Goal: Task Accomplishment & Management: Manage account settings

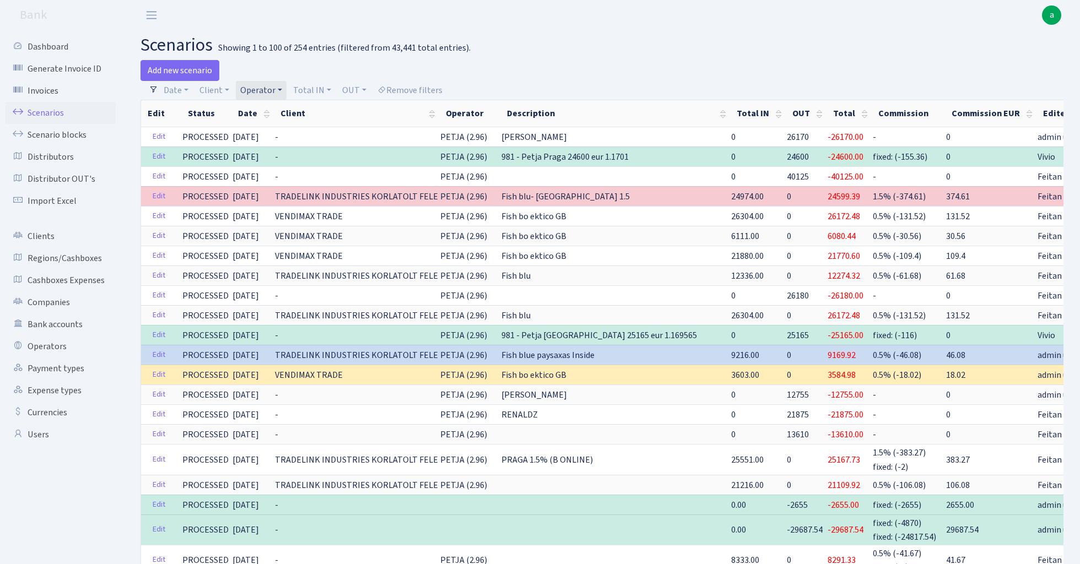
select select "100"
click at [254, 93] on link "Operator" at bounding box center [261, 90] width 51 height 19
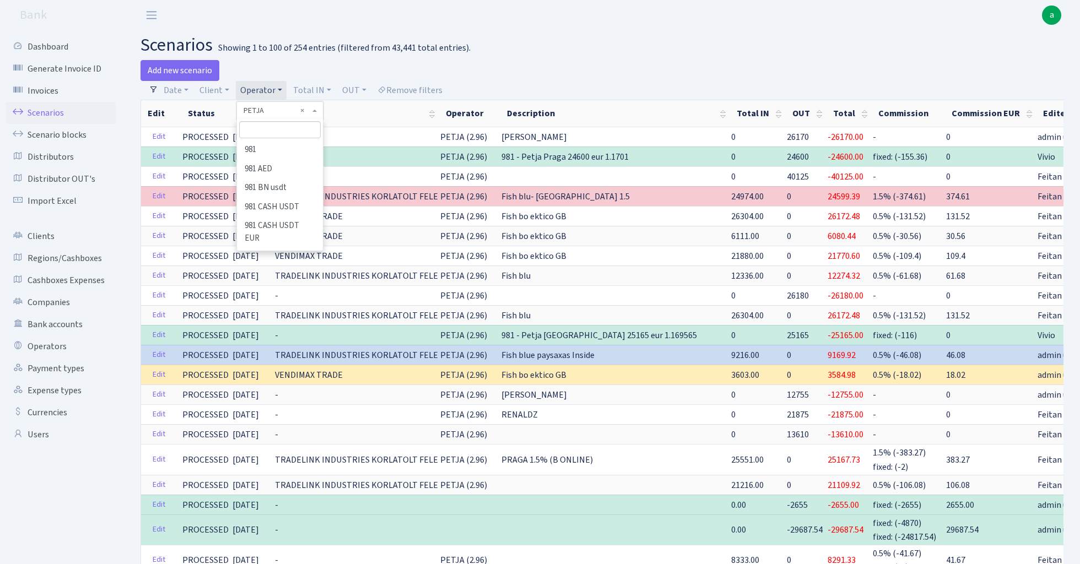
scroll to position [4594, 0]
click at [278, 134] on input "search" at bounding box center [279, 129] width 81 height 17
type input "l"
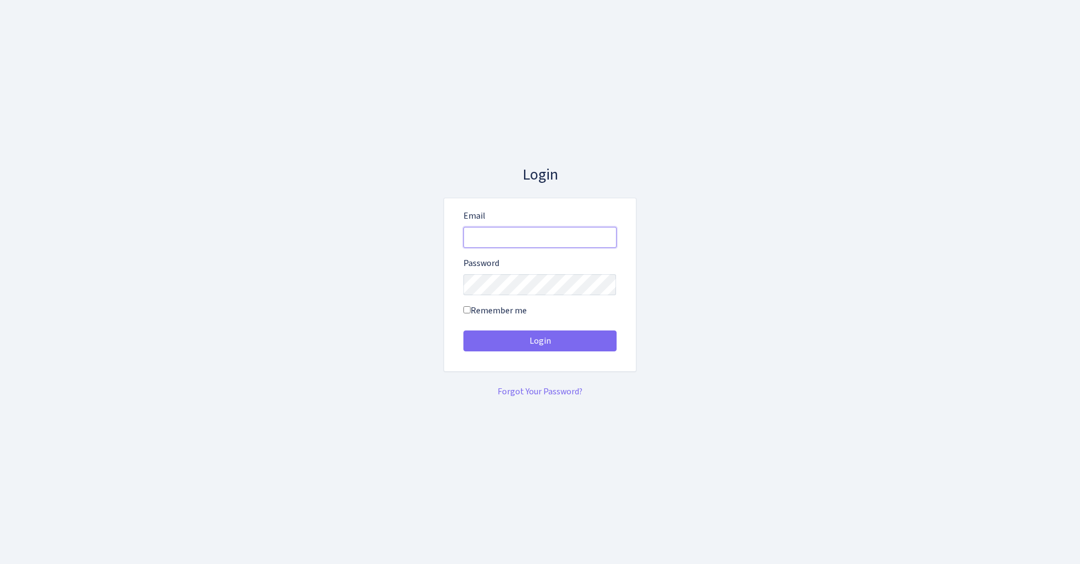
type input "admin@bank.com"
click at [540, 341] on button "Login" at bounding box center [540, 341] width 153 height 21
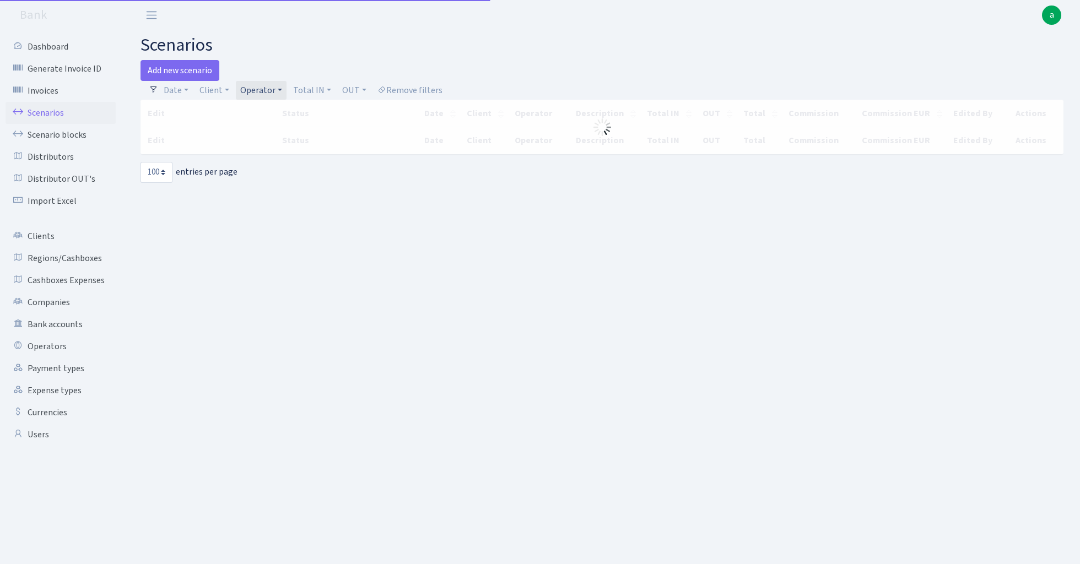
select select "100"
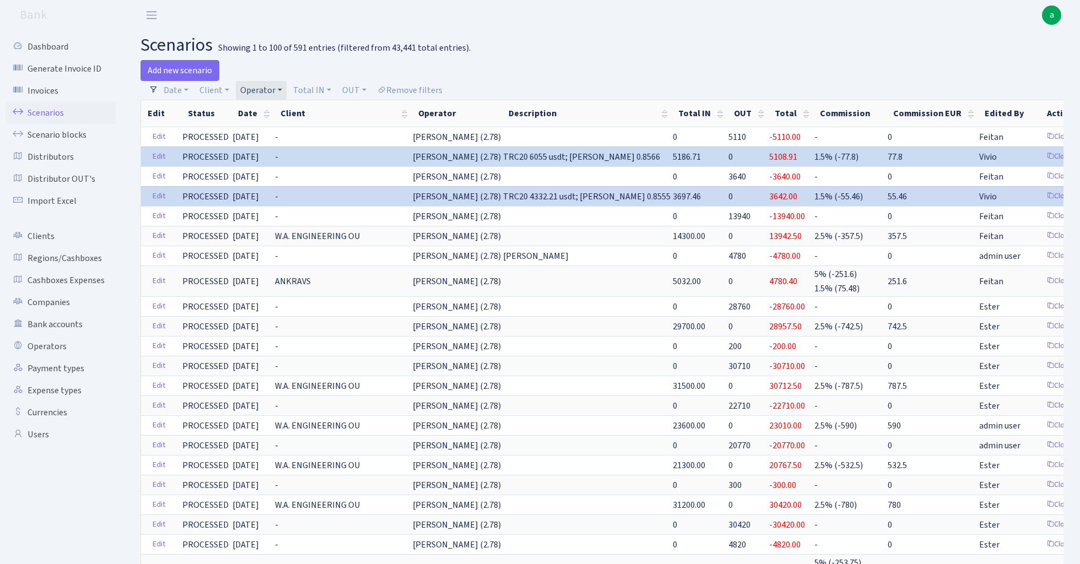
drag, startPoint x: 613, startPoint y: 30, endPoint x: 613, endPoint y: 3, distance: 27.0
click at [613, 25] on header "Bank a My Account Logout" at bounding box center [540, 15] width 1080 height 30
click at [261, 90] on link "Operator" at bounding box center [261, 90] width 51 height 19
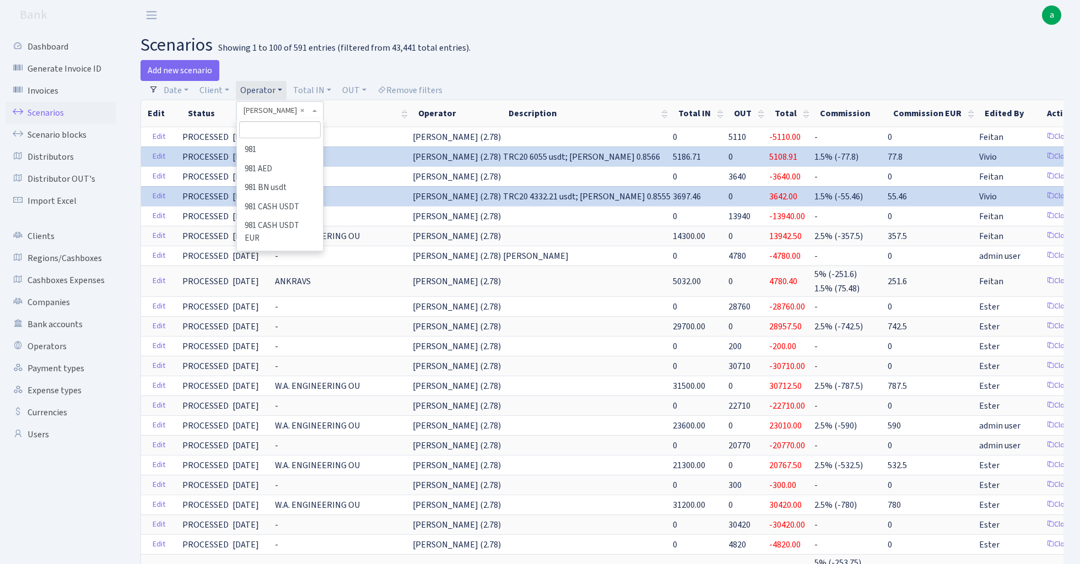
scroll to position [3712, 0]
click at [279, 131] on input "search" at bounding box center [279, 129] width 81 height 17
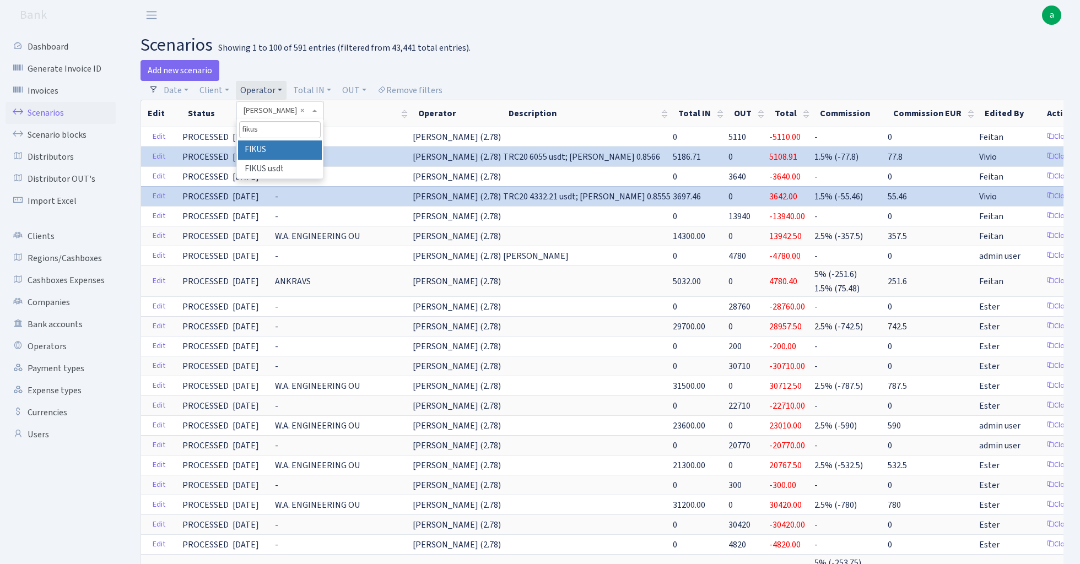
type input "fikus"
click at [283, 142] on li "FIKUS" at bounding box center [279, 150] width 83 height 19
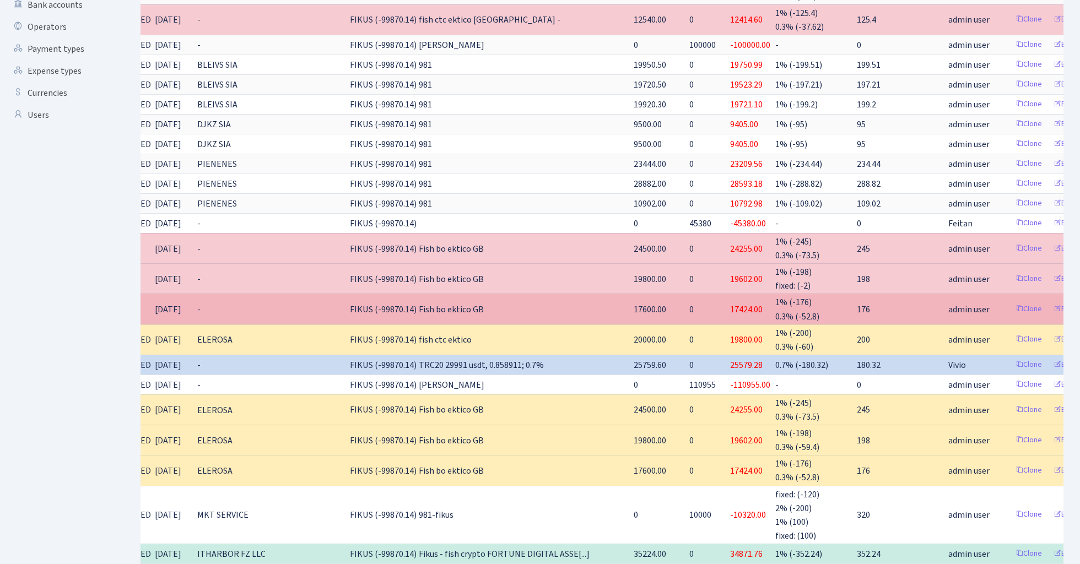
scroll to position [0, 77]
click at [1080, 303] on link "Delete" at bounding box center [1101, 309] width 40 height 17
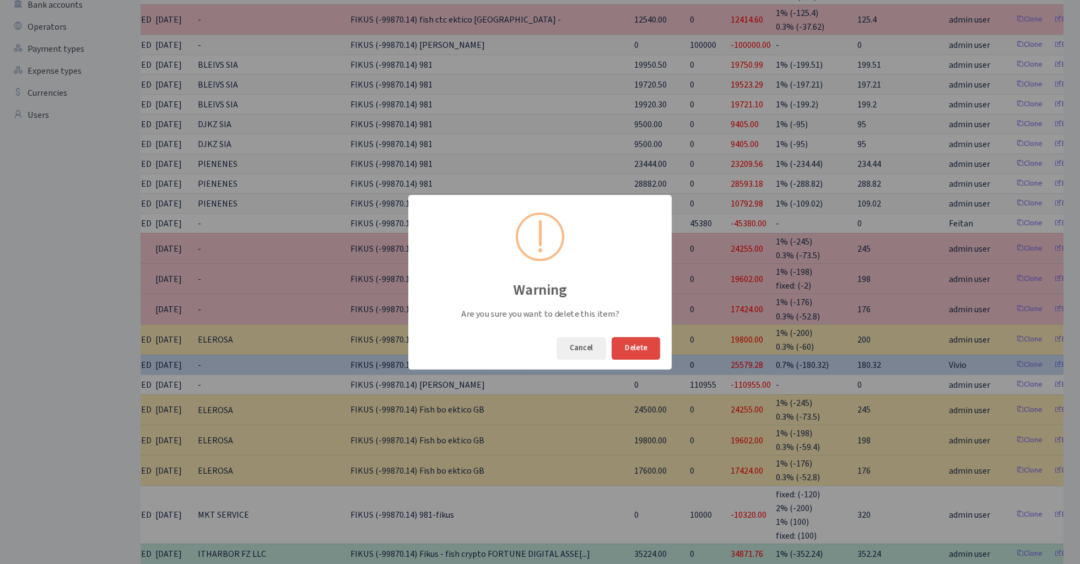
click at [651, 344] on button "Delete" at bounding box center [636, 348] width 48 height 23
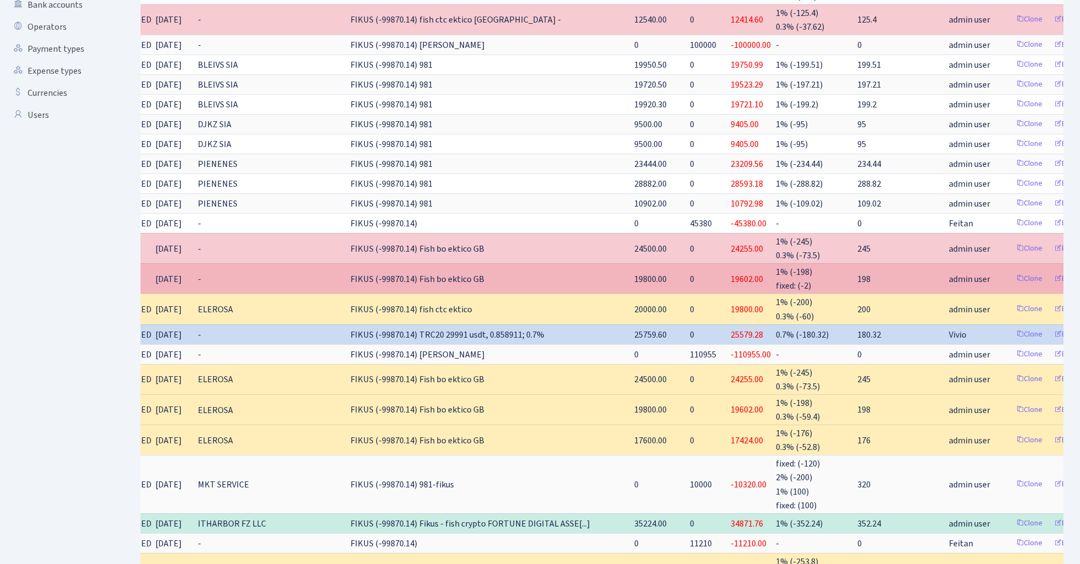
click at [1080, 271] on link "Delete" at bounding box center [1101, 279] width 40 height 17
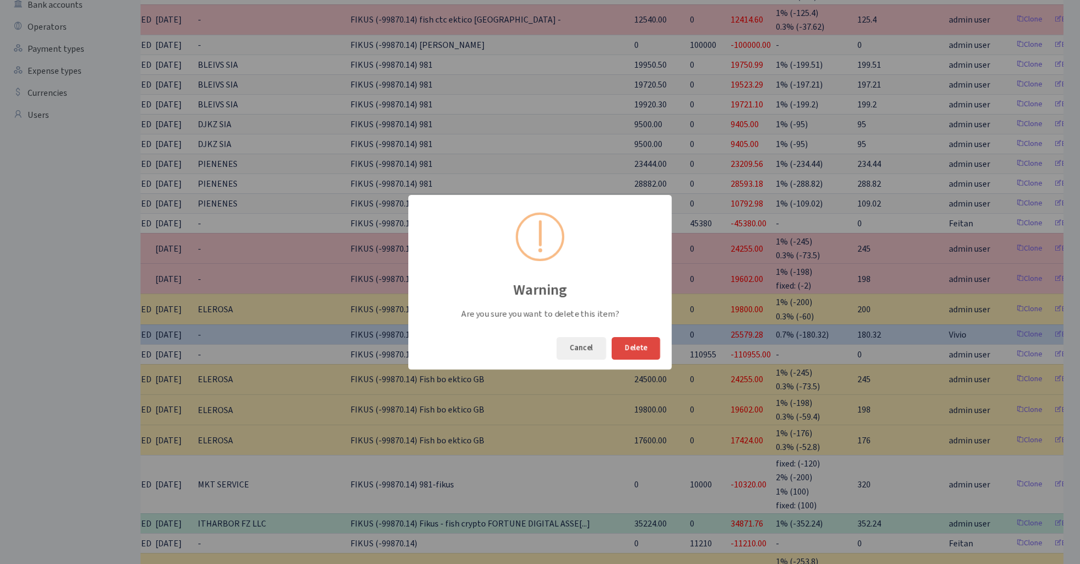
click at [644, 351] on button "Delete" at bounding box center [636, 348] width 48 height 23
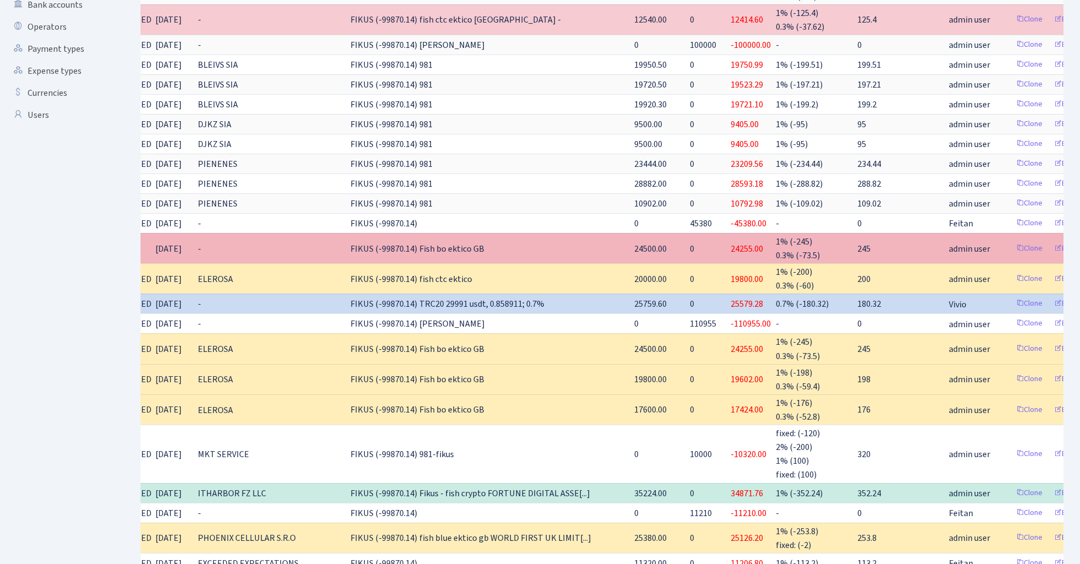
click at [1080, 245] on link "Delete" at bounding box center [1101, 248] width 40 height 17
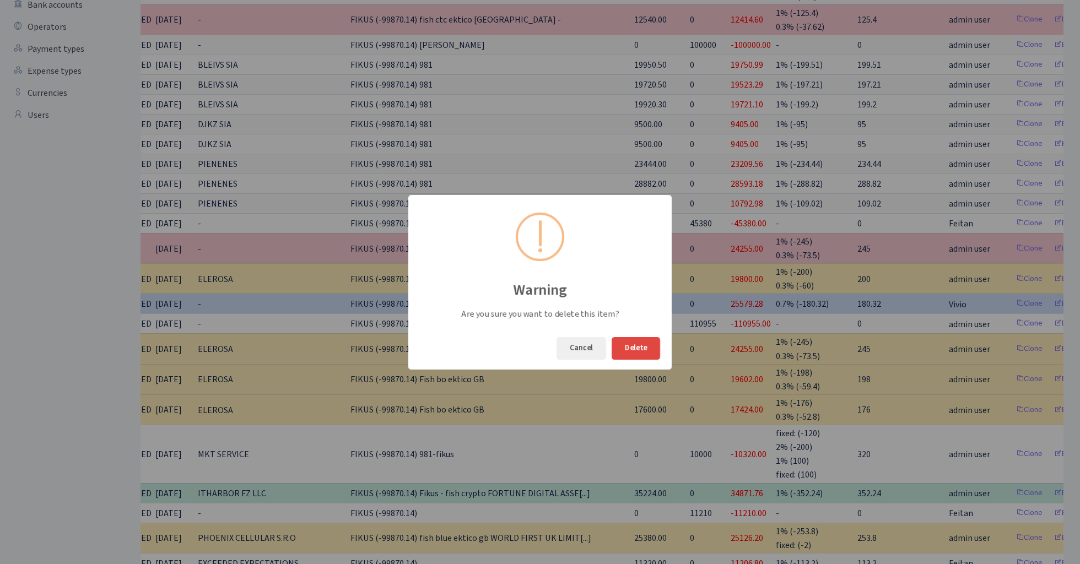
click at [644, 345] on button "Delete" at bounding box center [636, 348] width 48 height 23
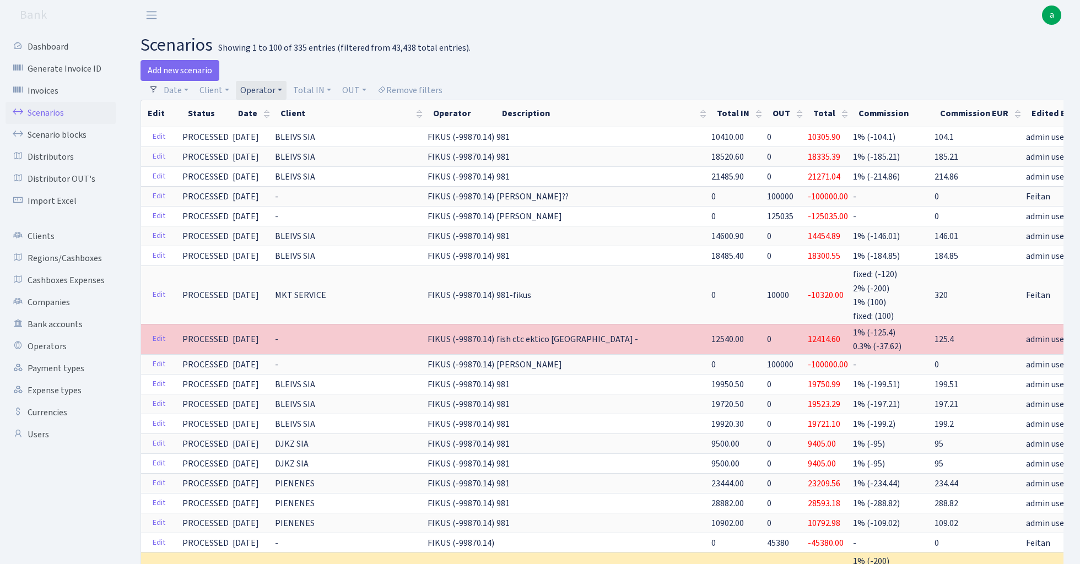
scroll to position [0, 0]
click at [267, 88] on link "Operator" at bounding box center [261, 90] width 51 height 19
click at [268, 131] on input "search" at bounding box center [279, 129] width 81 height 17
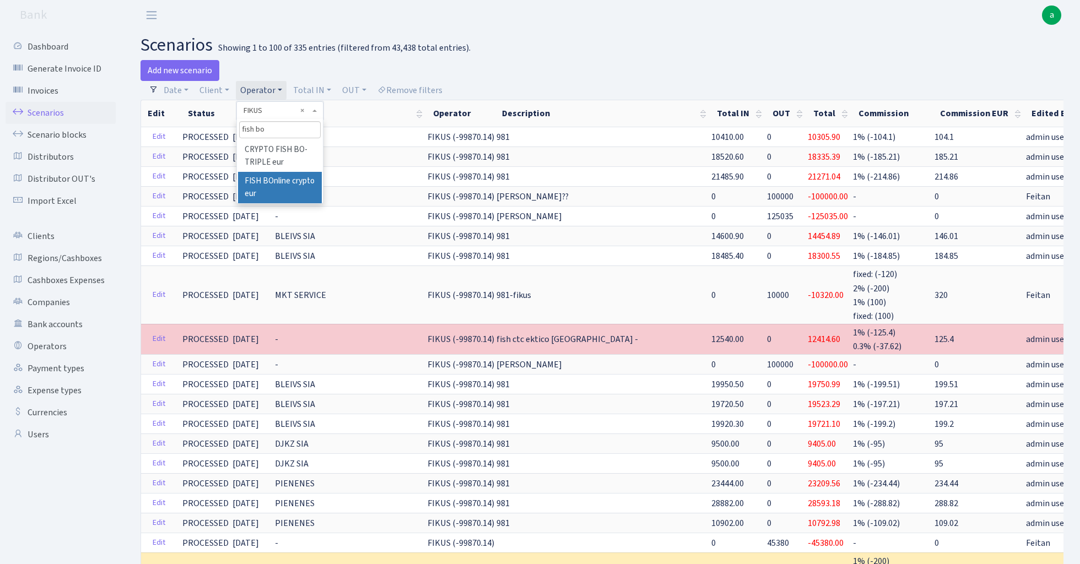
type input "fish bo"
click at [294, 184] on li "FISH BOnline crypto eur" at bounding box center [279, 187] width 83 height 31
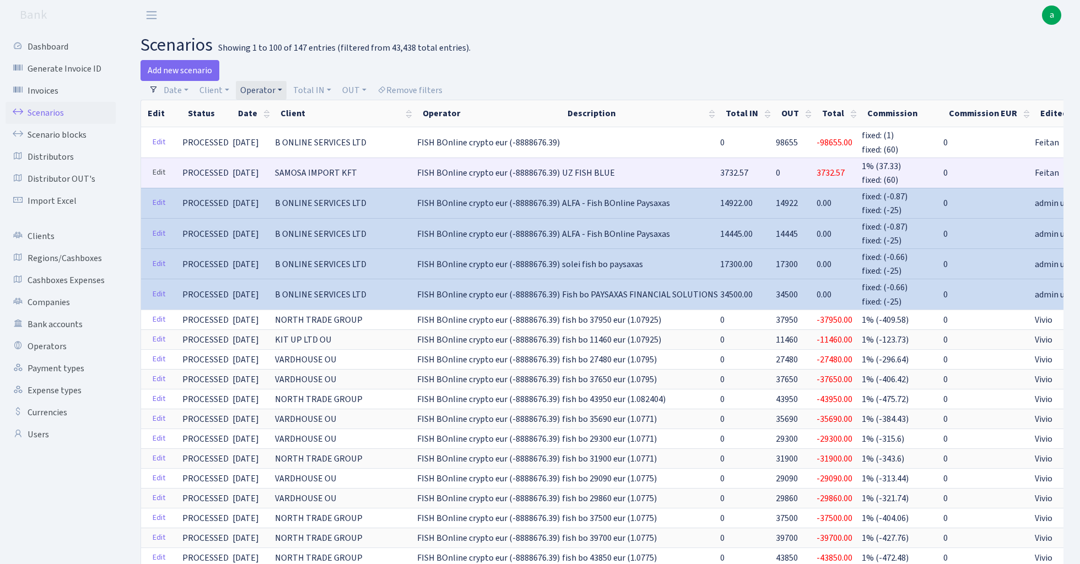
click at [159, 173] on link "Edit" at bounding box center [159, 172] width 23 height 17
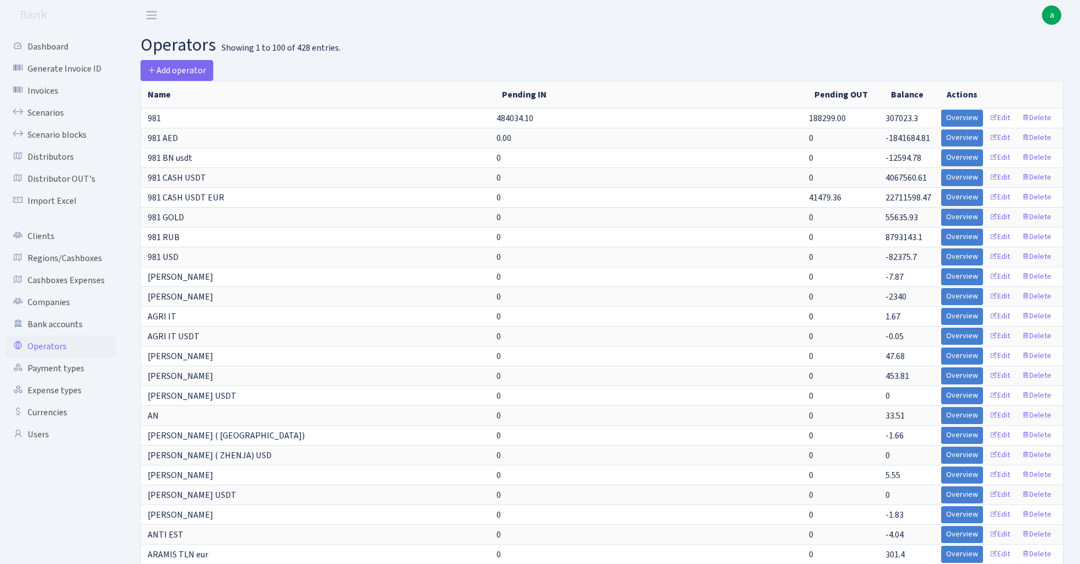
select select "100"
click at [73, 133] on link "Scenario blocks" at bounding box center [61, 135] width 110 height 22
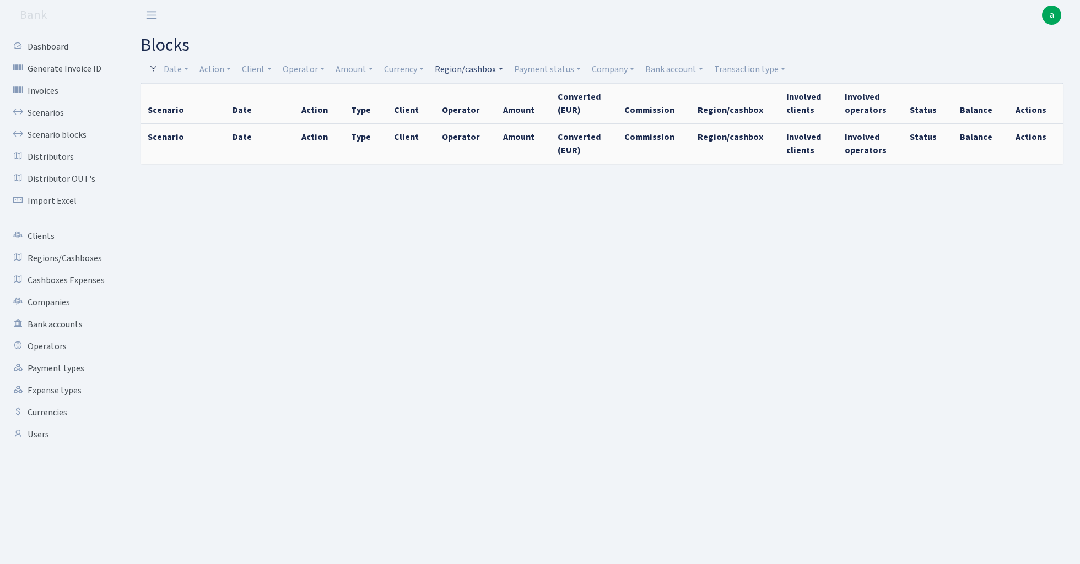
select select "100"
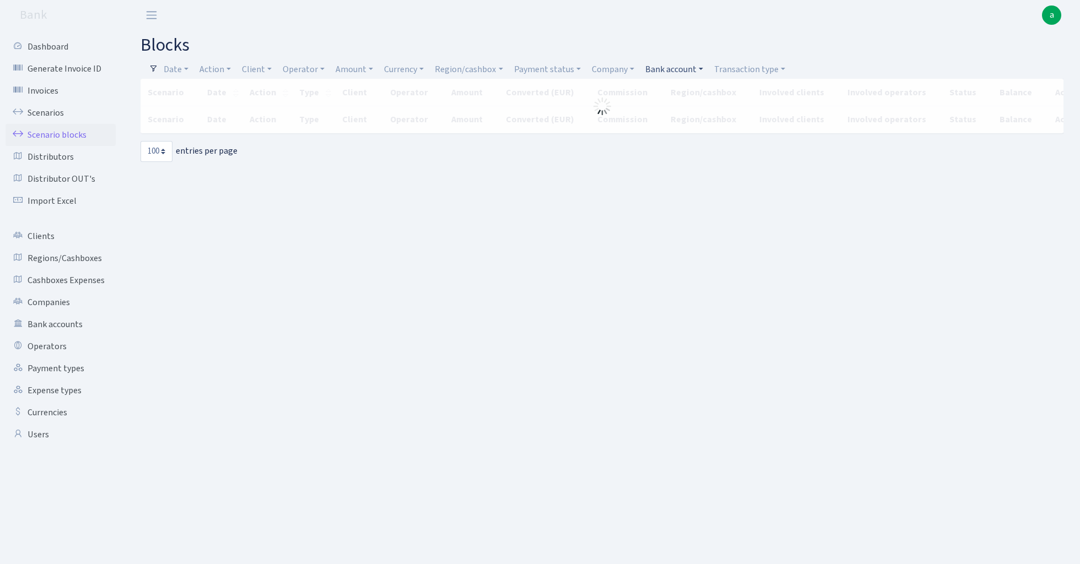
click at [686, 69] on link "Bank account" at bounding box center [674, 69] width 67 height 19
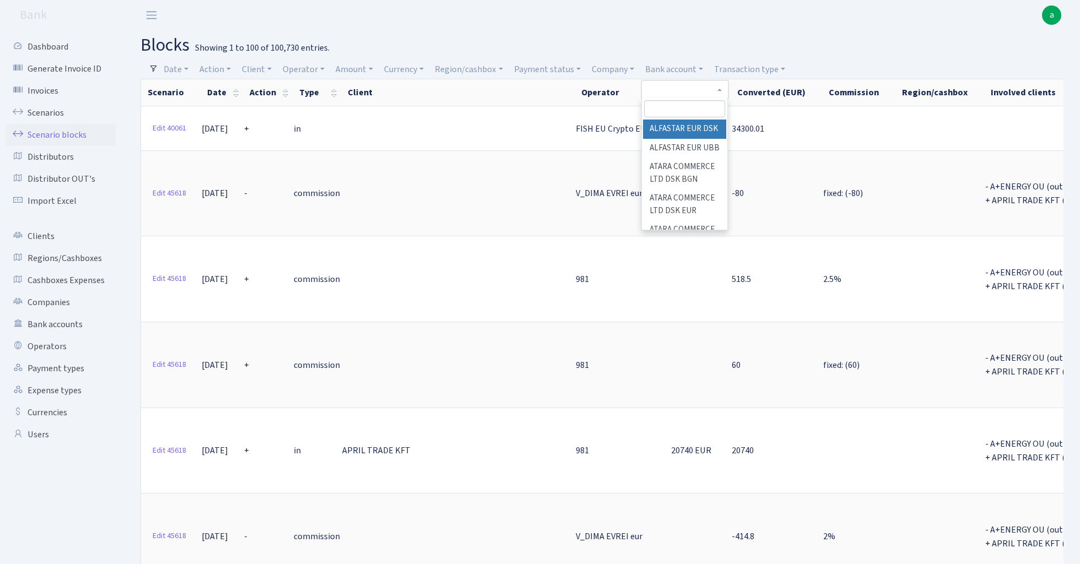
click at [673, 112] on input "search" at bounding box center [684, 108] width 81 height 17
type input "fish"
click at [684, 140] on li "FISH BO Ektico GB SETTLEGO SOLUTIONS LTD" at bounding box center [684, 142] width 83 height 44
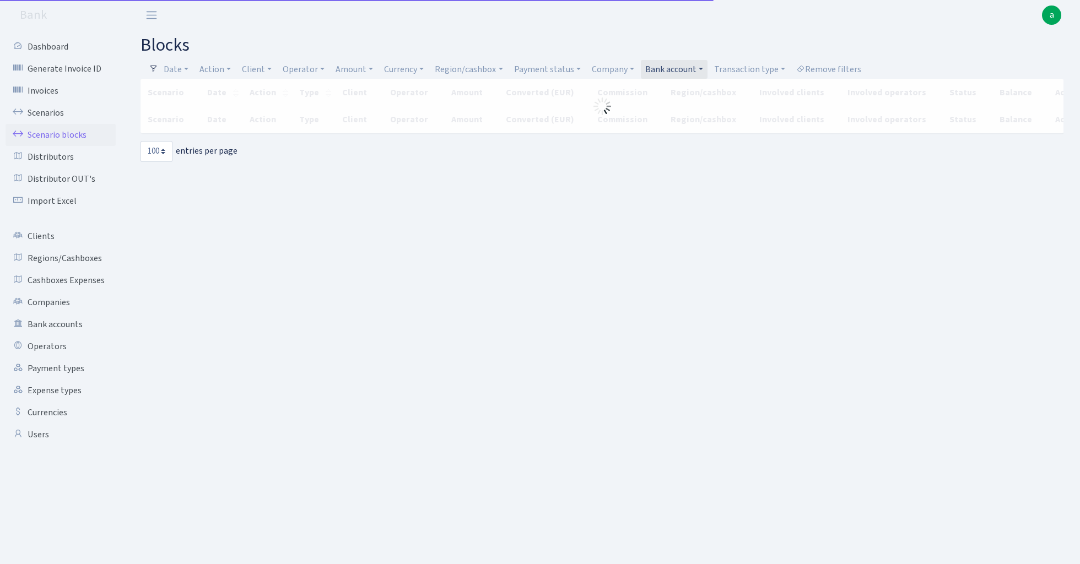
select select "100"
click at [680, 69] on link "Bank account" at bounding box center [674, 69] width 67 height 19
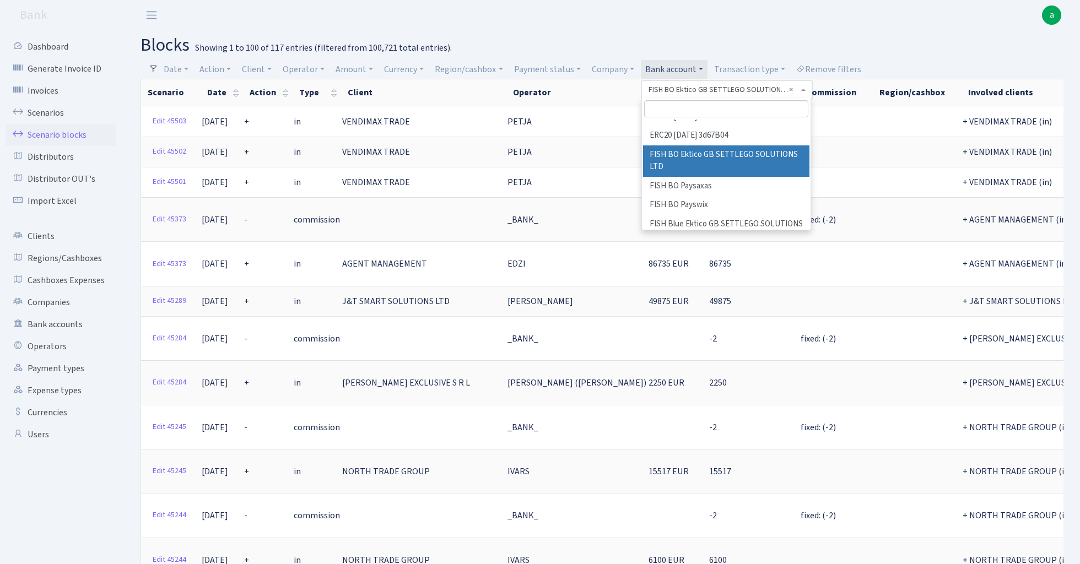
scroll to position [228, 0]
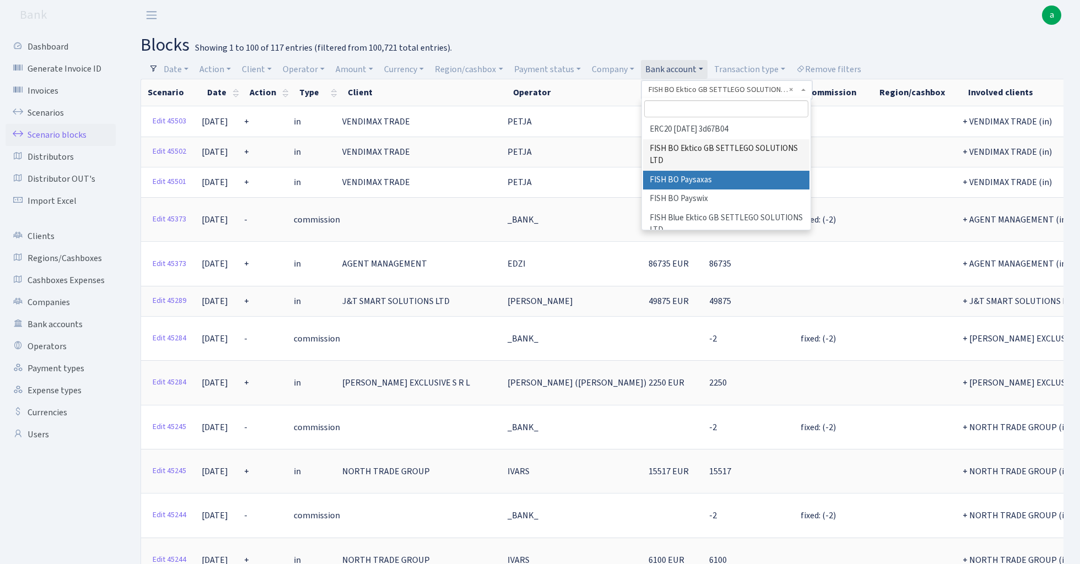
click at [702, 172] on li "FISH BO Paysaxas" at bounding box center [726, 180] width 166 height 19
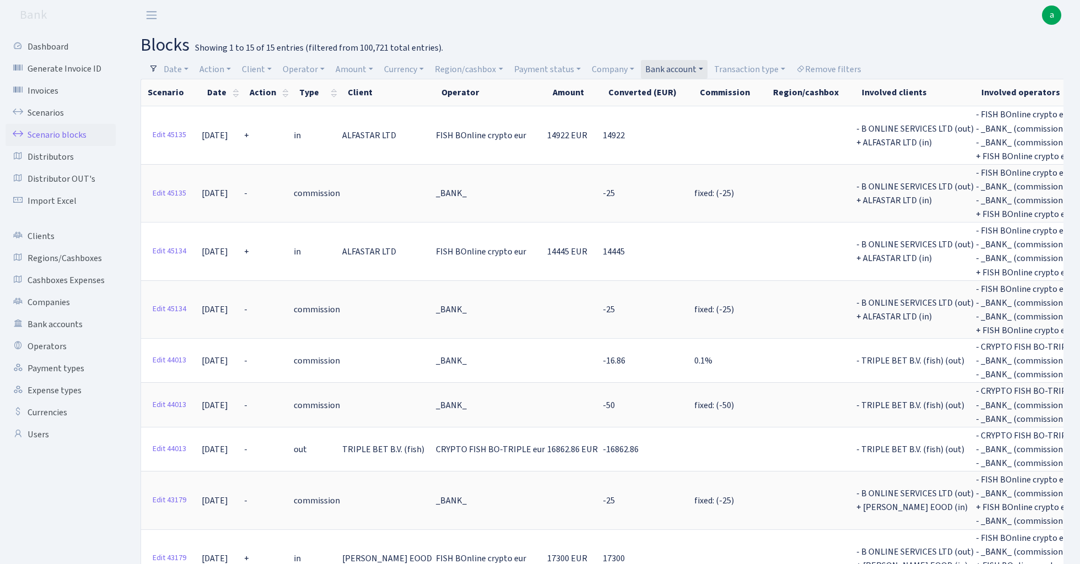
click at [679, 66] on link "Bank account" at bounding box center [674, 69] width 67 height 19
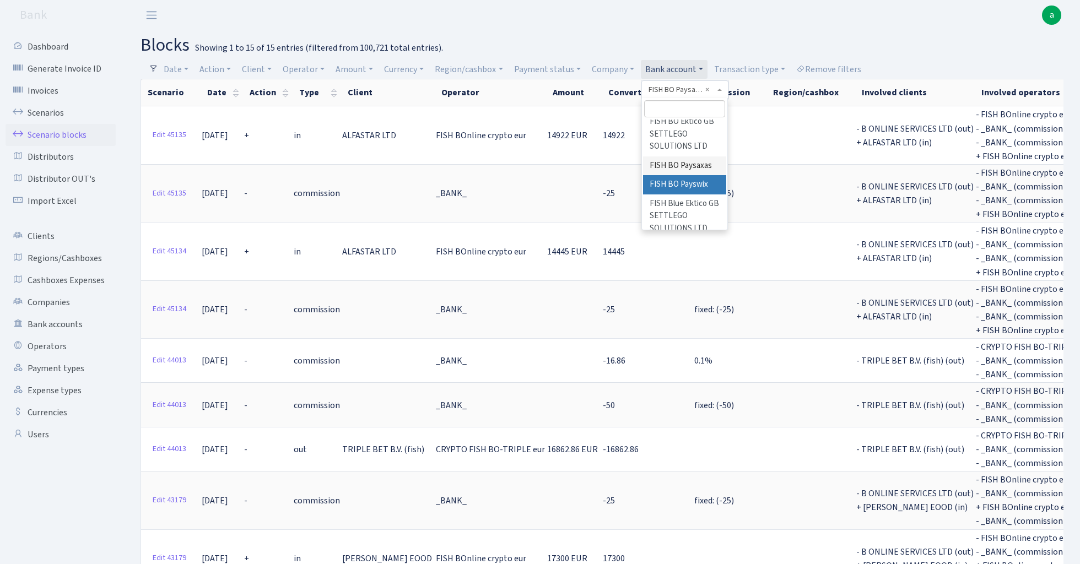
click at [708, 175] on li "FISH BO Payswix" at bounding box center [684, 184] width 83 height 19
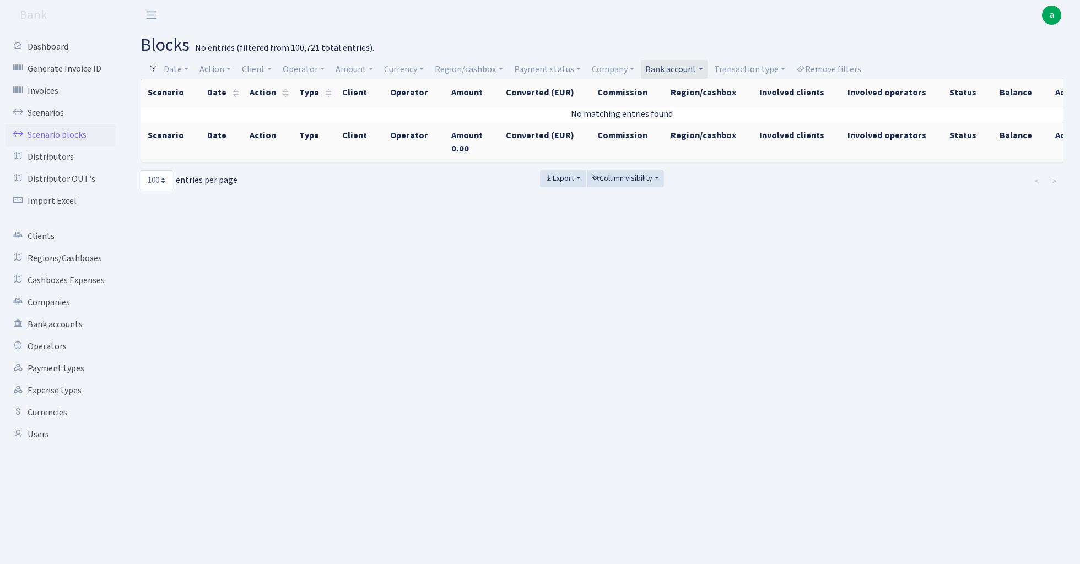
click at [677, 69] on link "Bank account" at bounding box center [674, 69] width 67 height 19
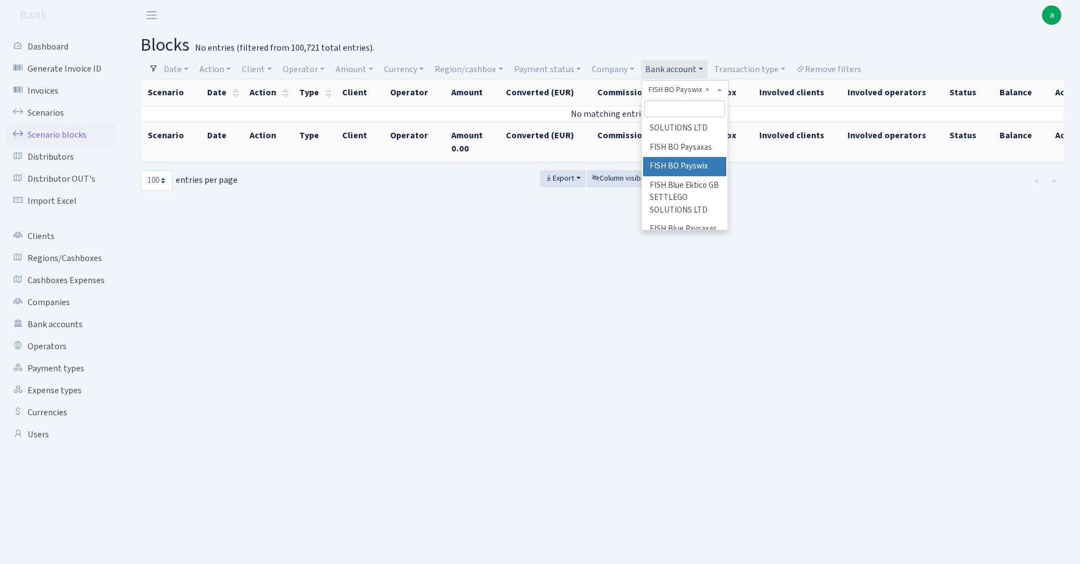
click at [680, 110] on input "search" at bounding box center [684, 108] width 81 height 17
type input "indu"
click at [709, 159] on li "Industrix LTD BACB EUR" at bounding box center [684, 166] width 83 height 31
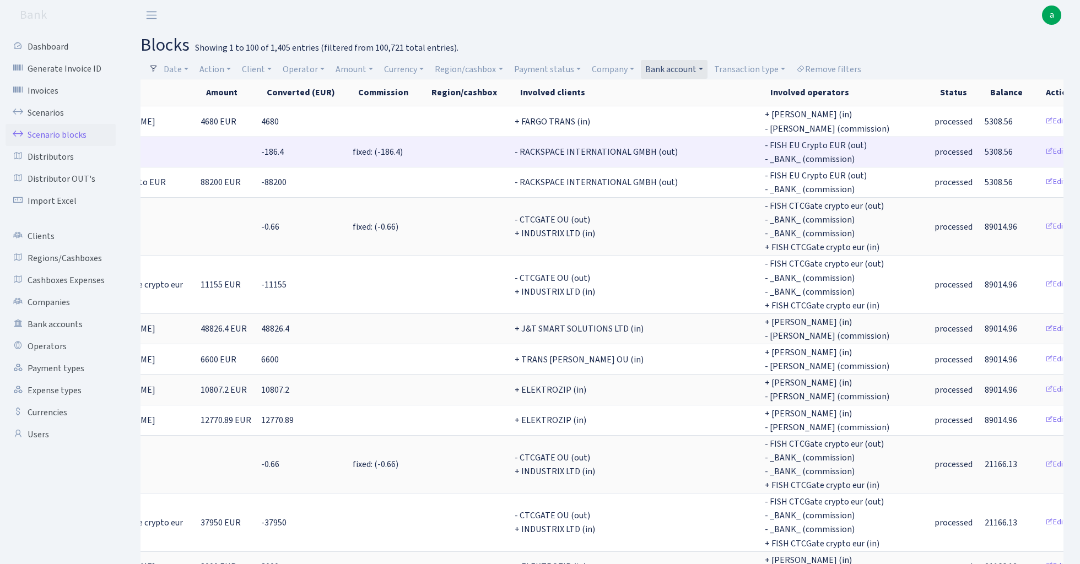
scroll to position [0, 481]
click at [676, 71] on link "Bank account" at bounding box center [674, 69] width 67 height 19
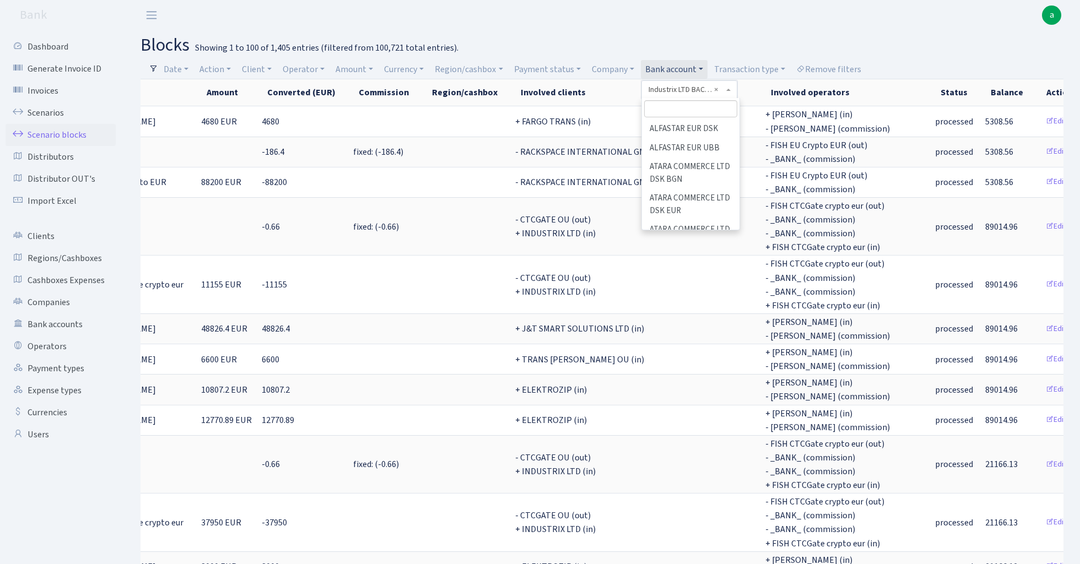
scroll to position [622, 0]
click at [679, 106] on input "search" at bounding box center [690, 108] width 93 height 17
type input "alfa"
click at [707, 144] on li "ALFASTAR EUR UBB" at bounding box center [690, 148] width 95 height 19
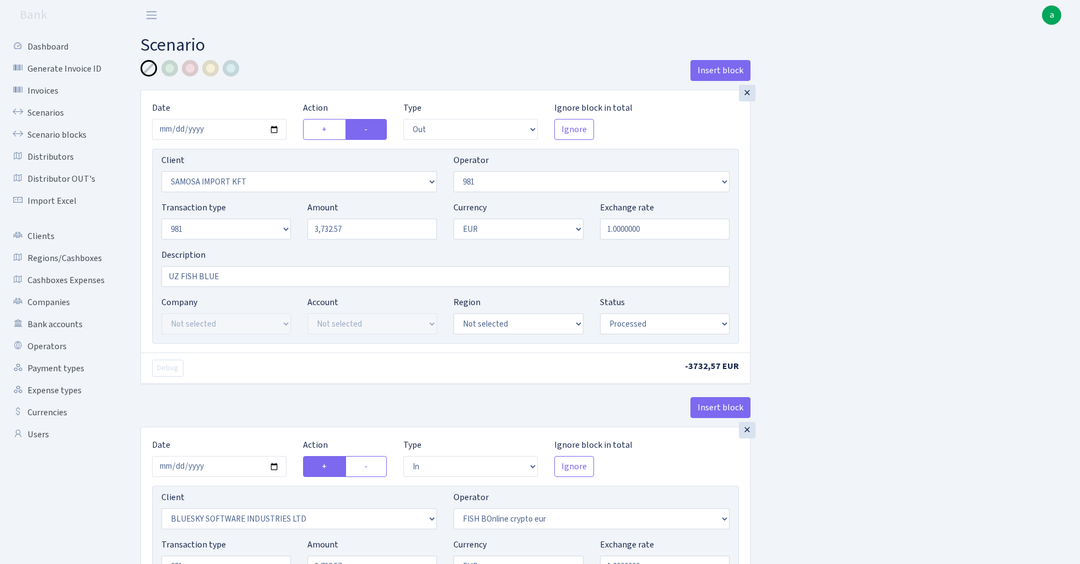
select select "out"
select select "2465"
select select "61"
select select "8"
select select "1"
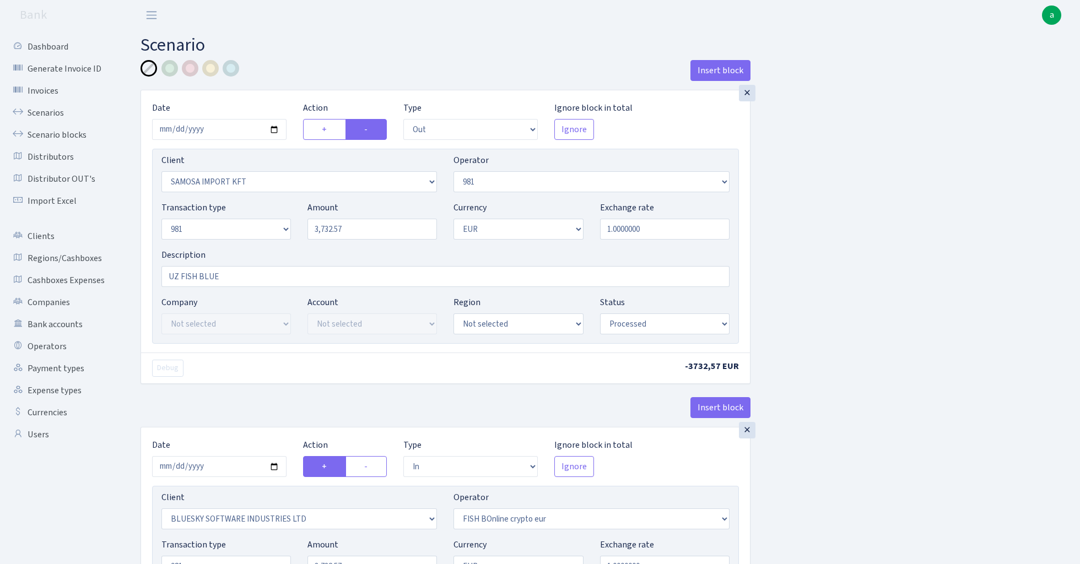
select select "processed"
select select "in"
select select "2867"
select select "410"
select select "8"
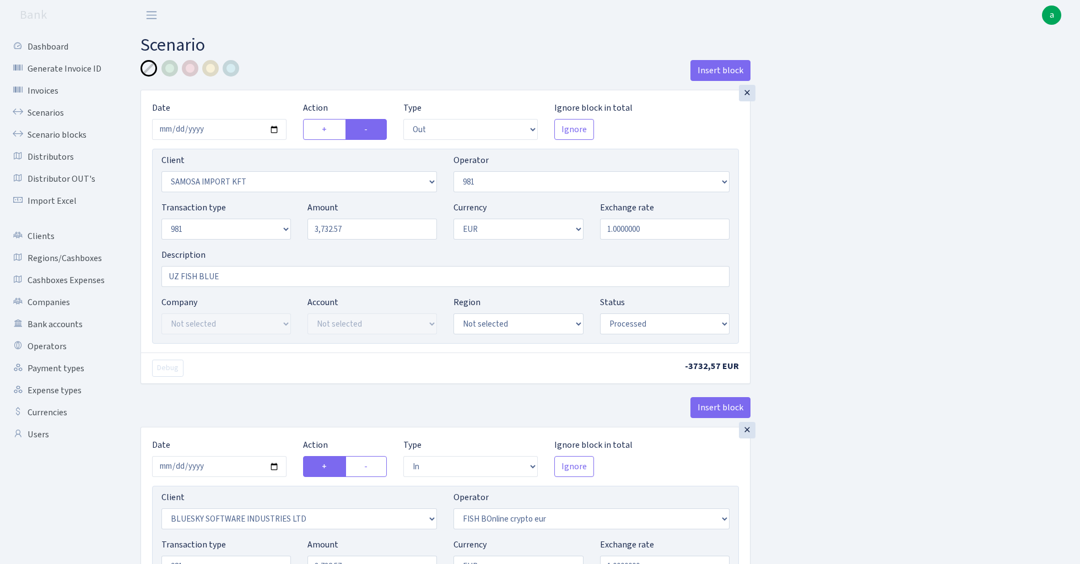
select select "1"
select select "processed"
select select "commission"
select select "61"
select select "processed"
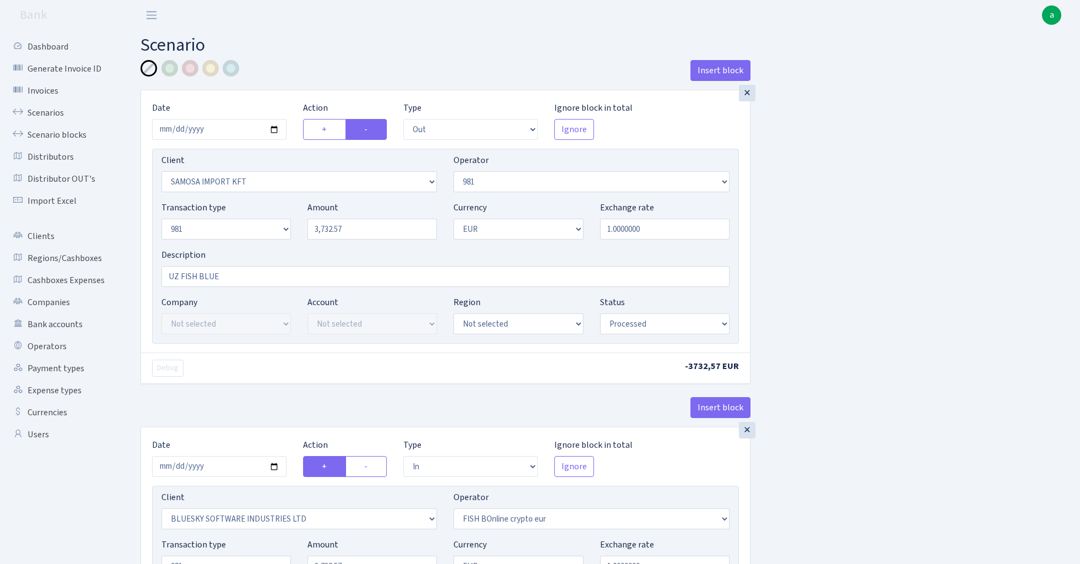
select select "commission"
select select "fixed"
select select "61"
select select "processed"
click at [37, 103] on link "Scenarios" at bounding box center [61, 113] width 110 height 22
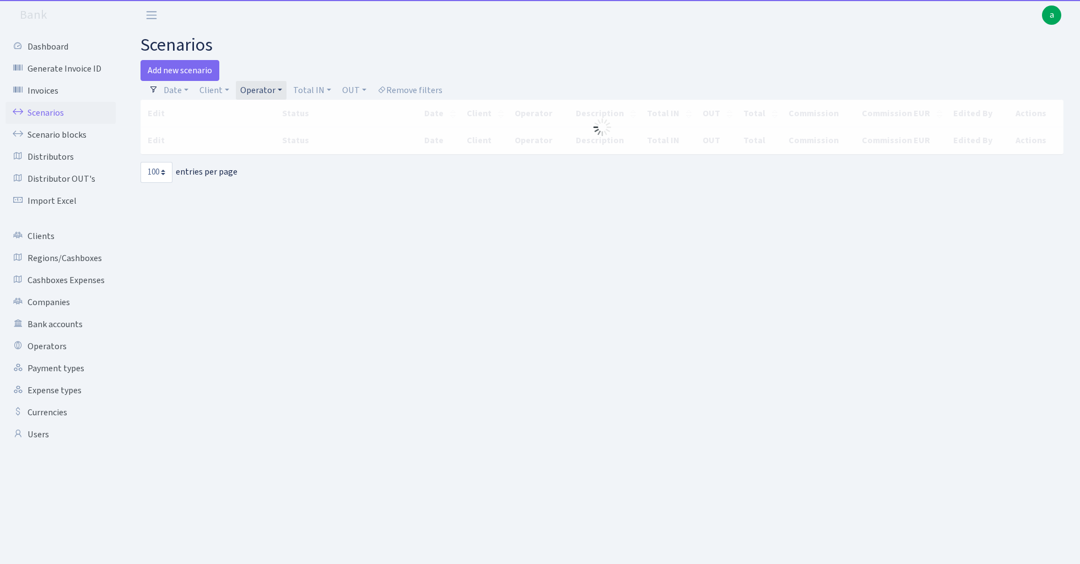
select select "100"
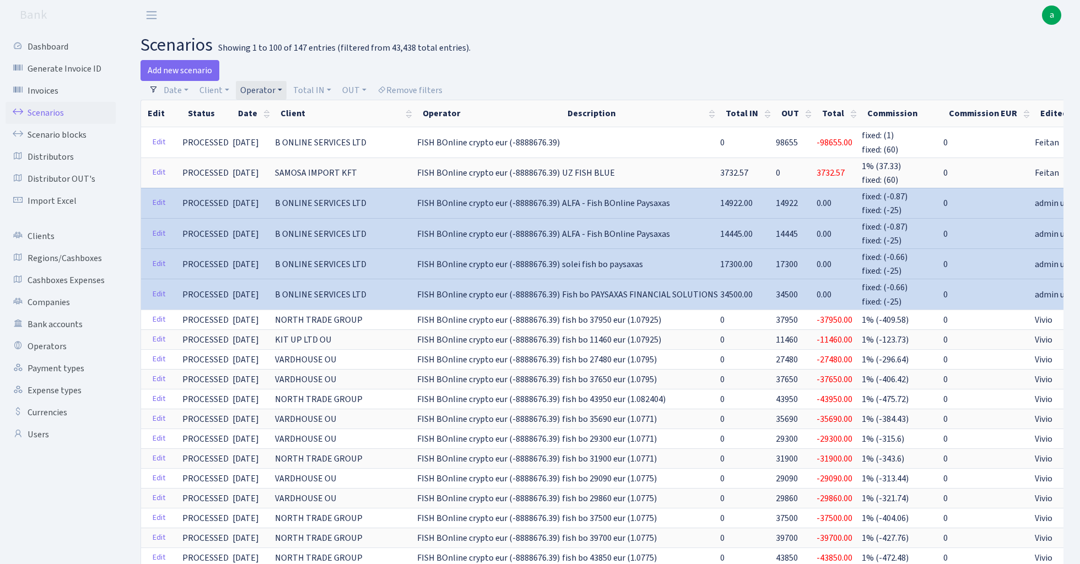
click at [269, 89] on link "Operator" at bounding box center [261, 90] width 51 height 19
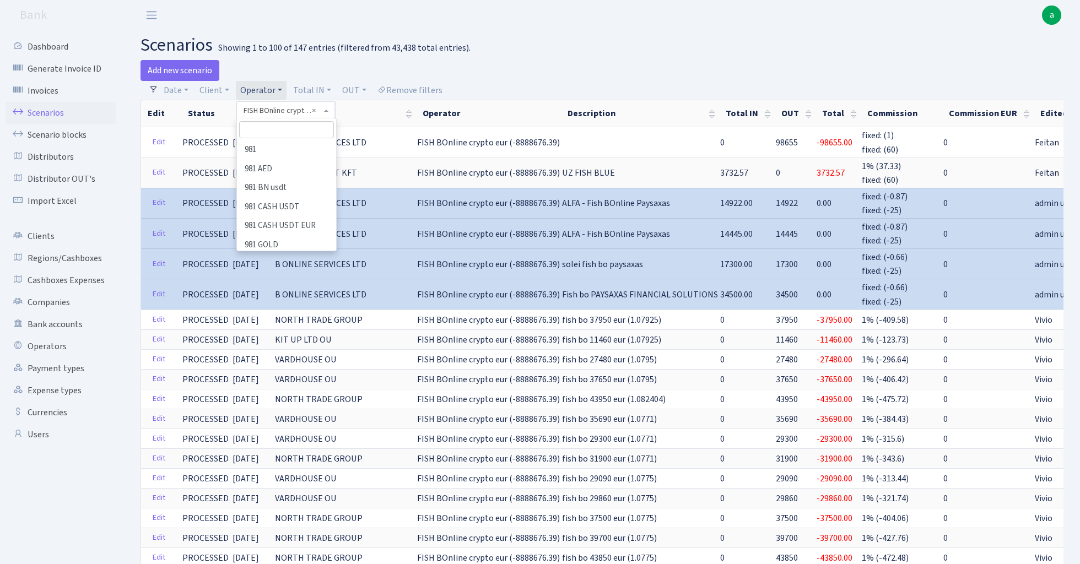
scroll to position [1987, 0]
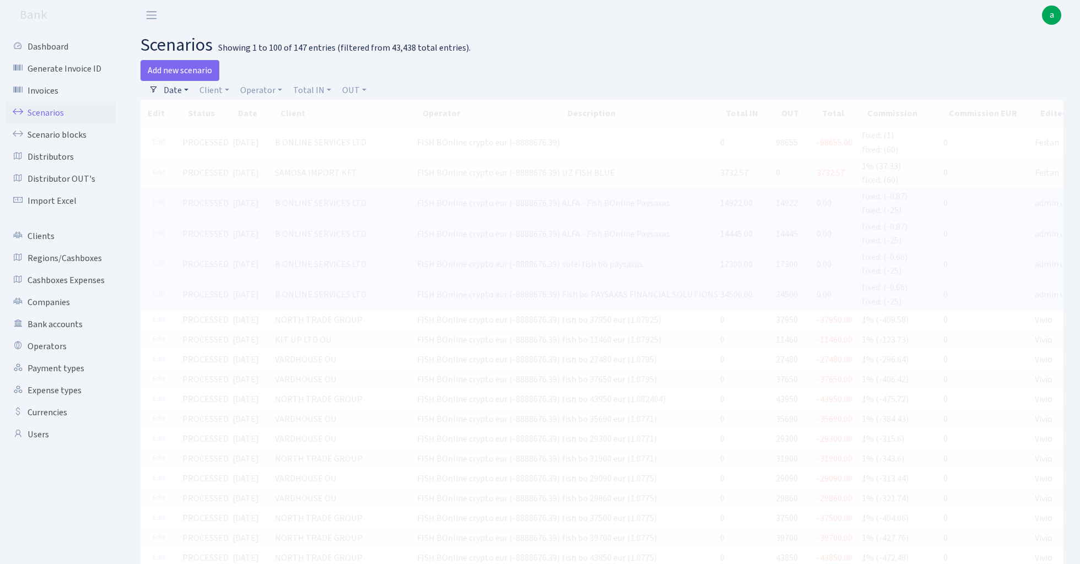
click at [171, 89] on link "Date" at bounding box center [176, 90] width 34 height 19
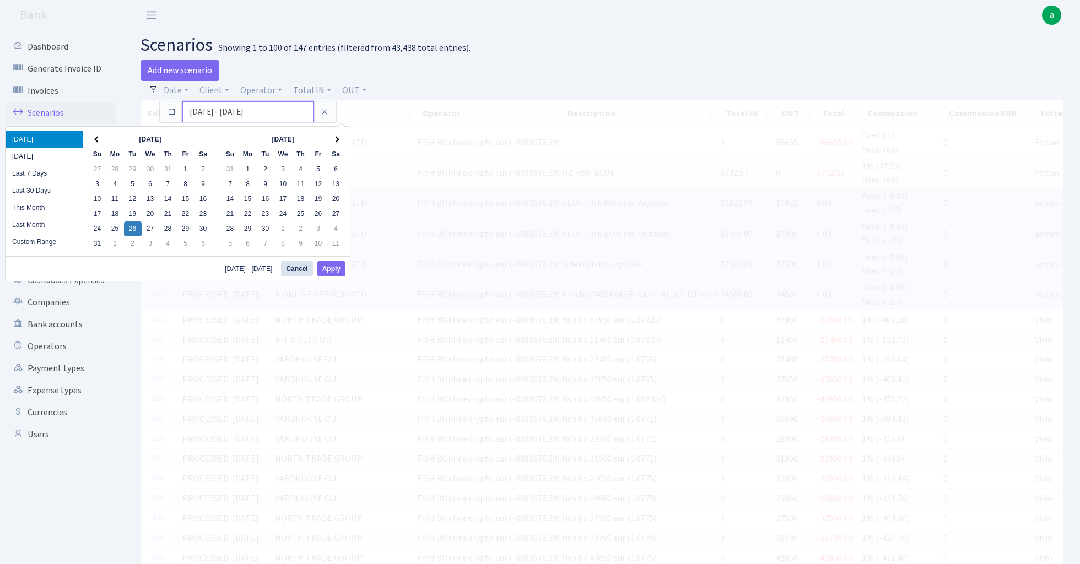
click at [197, 114] on input "[DATE] - [DATE]" at bounding box center [247, 111] width 131 height 21
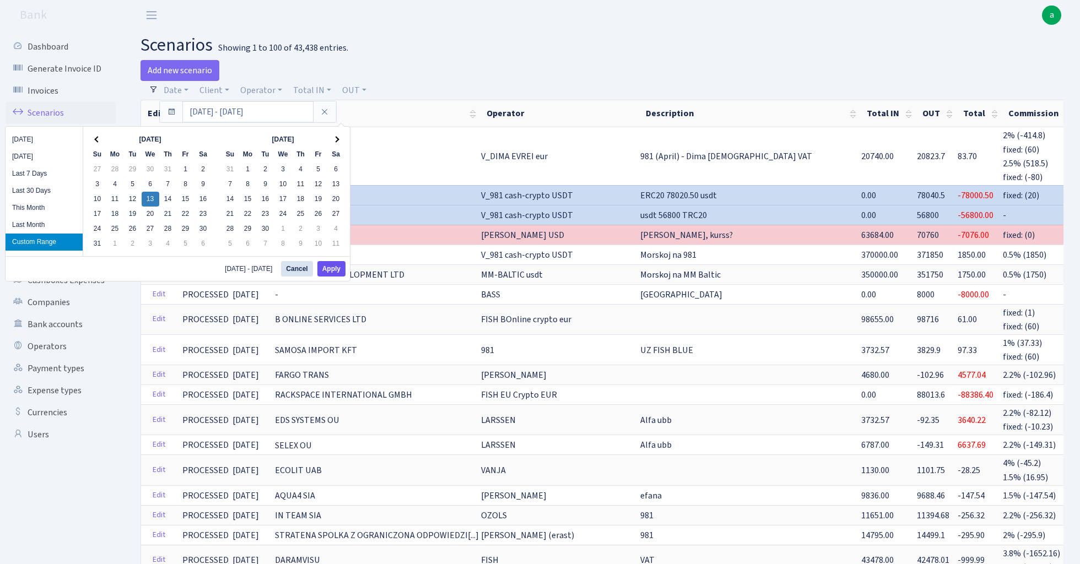
click at [333, 266] on button "Apply" at bounding box center [331, 268] width 28 height 15
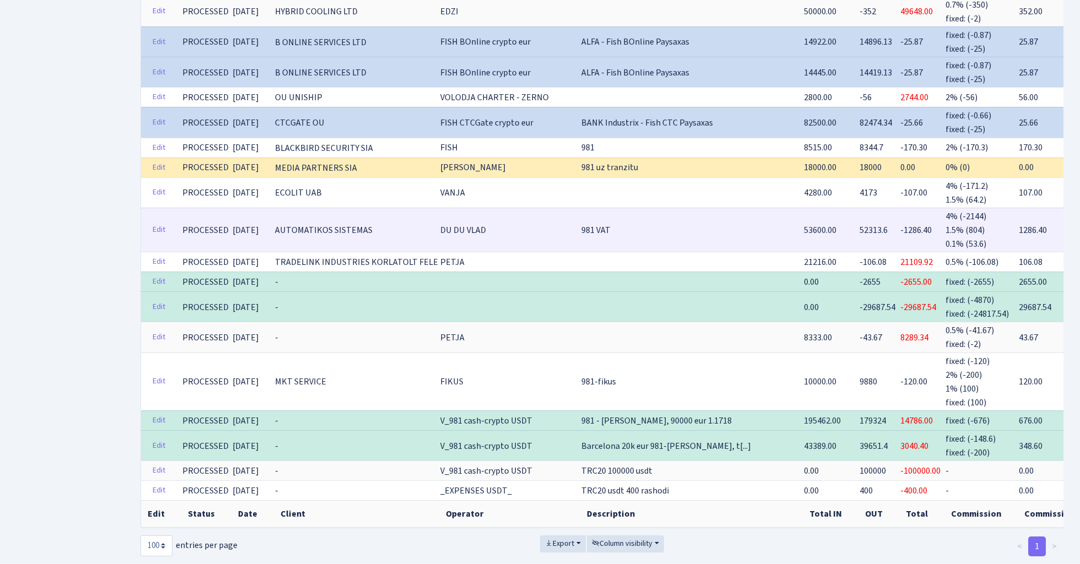
scroll to position [921, 0]
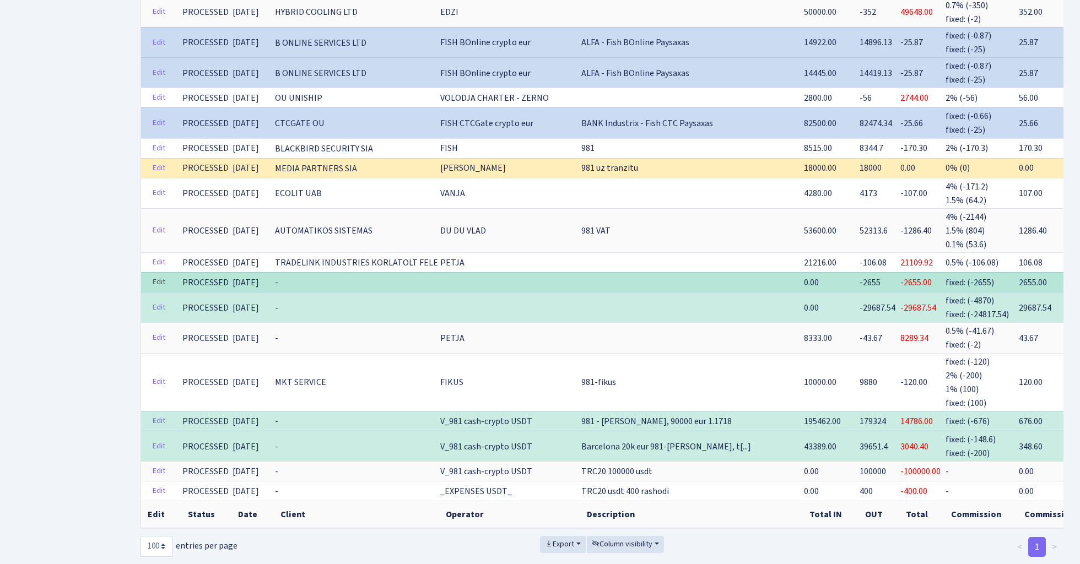
click at [160, 274] on link "Edit" at bounding box center [159, 282] width 23 height 17
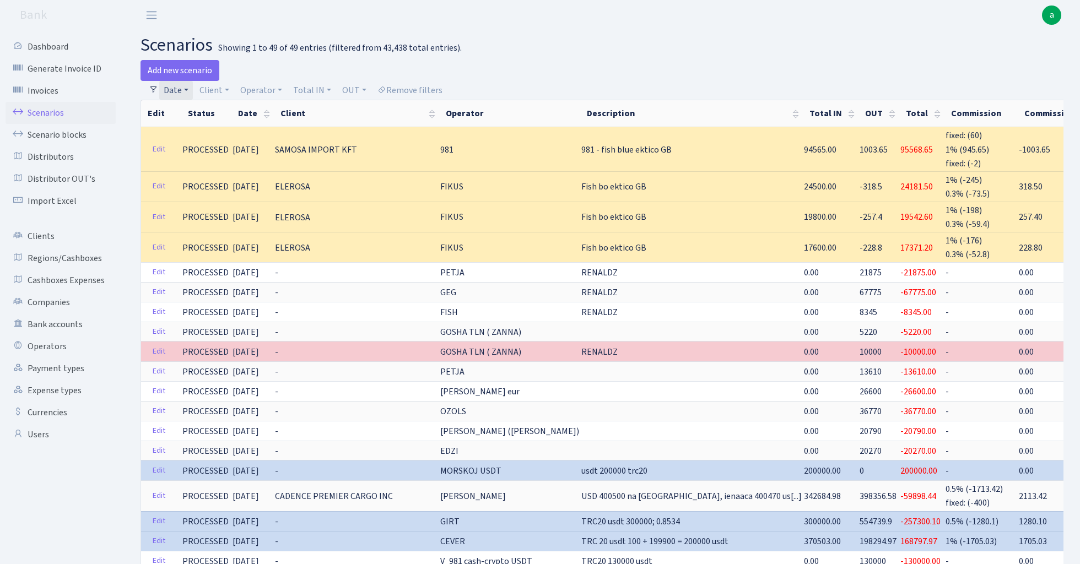
scroll to position [0, 0]
click at [176, 93] on link "Date" at bounding box center [176, 90] width 34 height 19
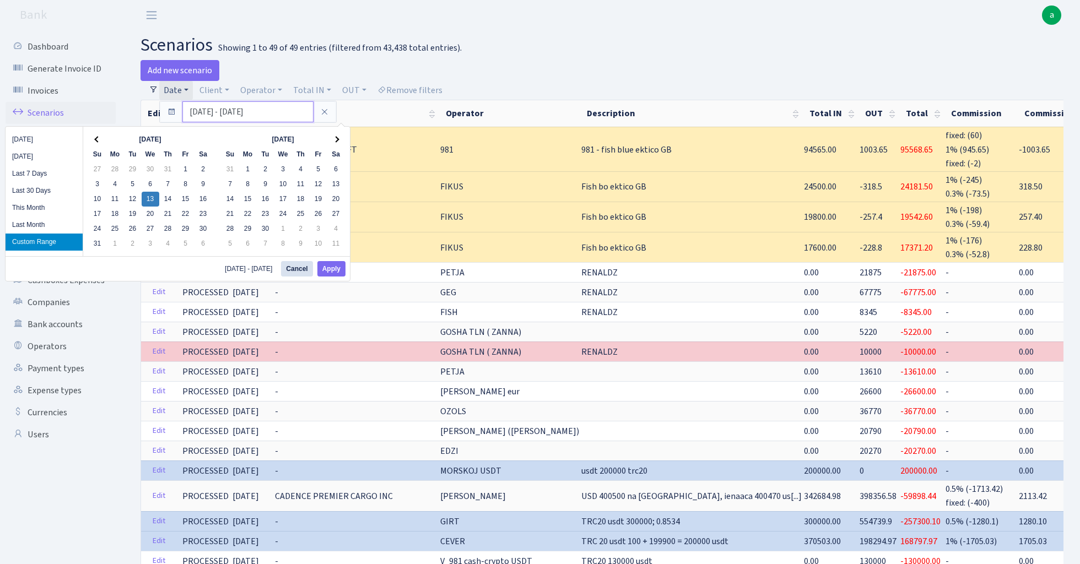
click at [206, 116] on input "13.08.2025 - 13.08.2025" at bounding box center [247, 111] width 131 height 21
click at [332, 269] on button "Apply" at bounding box center [331, 268] width 28 height 15
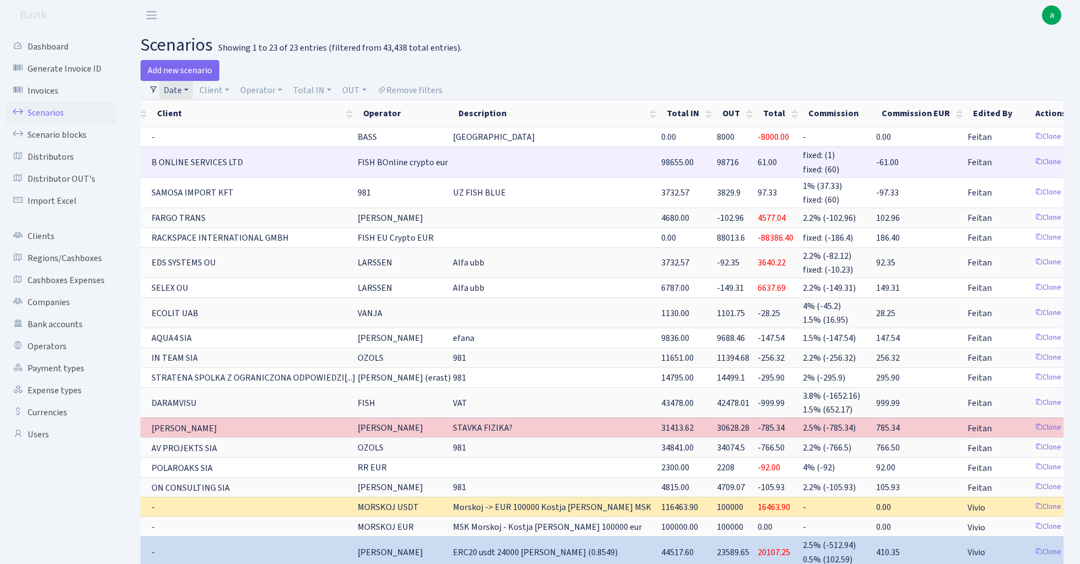
scroll to position [0, 122]
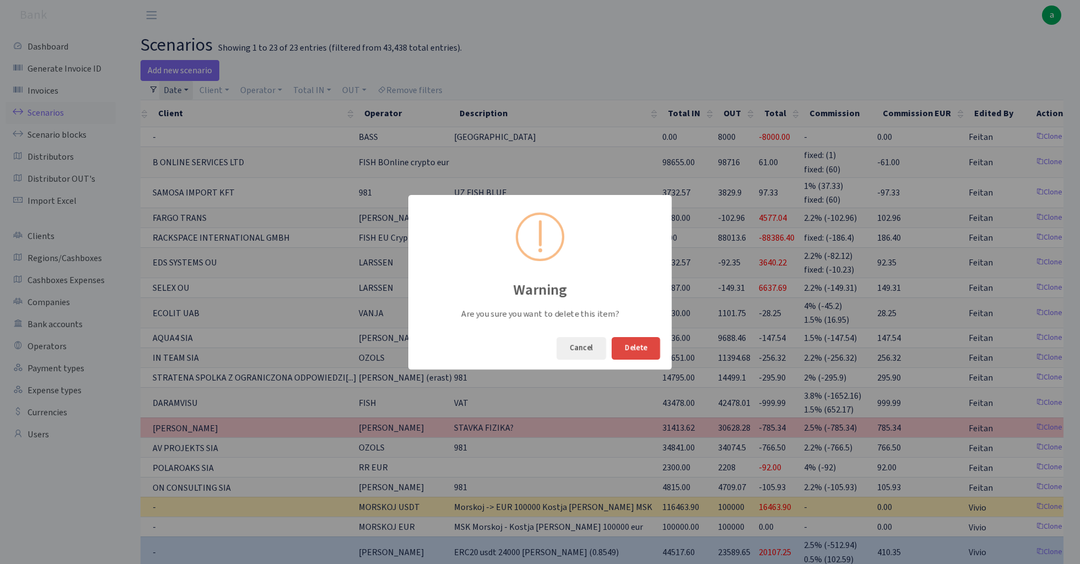
click at [640, 347] on button "Delete" at bounding box center [636, 348] width 48 height 23
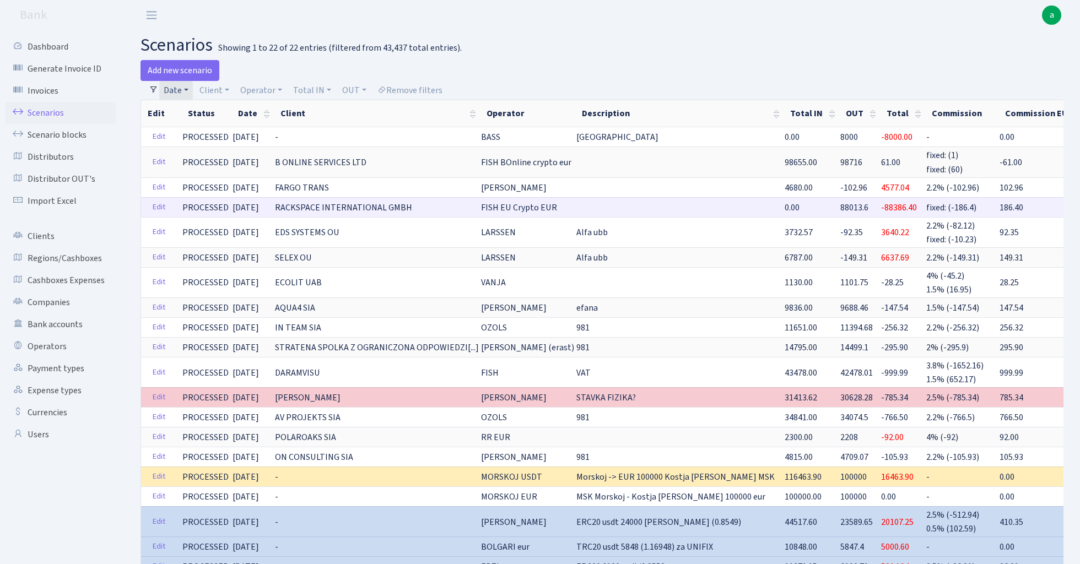
scroll to position [0, 0]
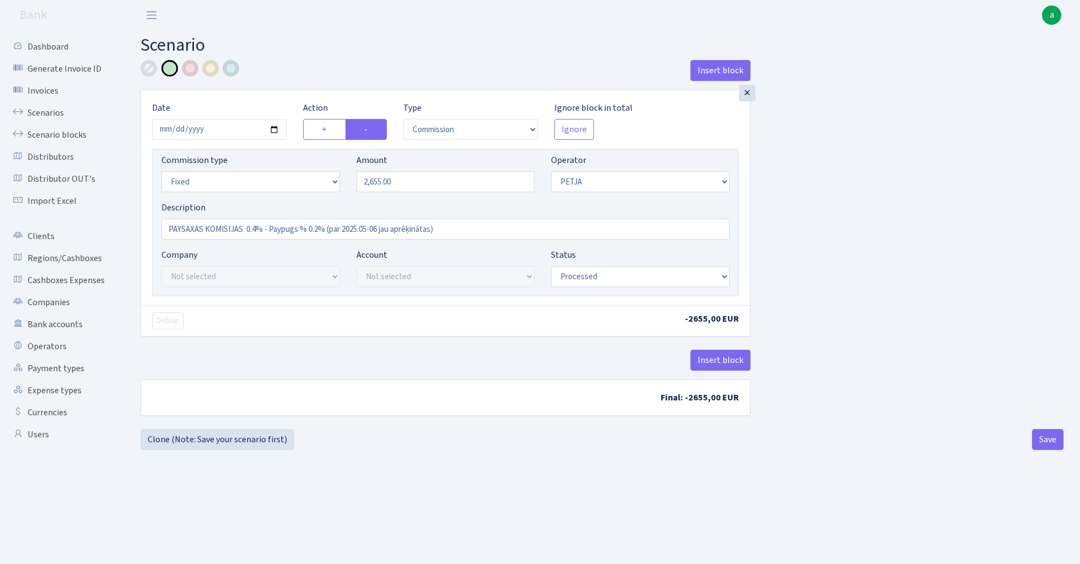
select select "commission"
select select "fixed"
select select "392"
select select "processed"
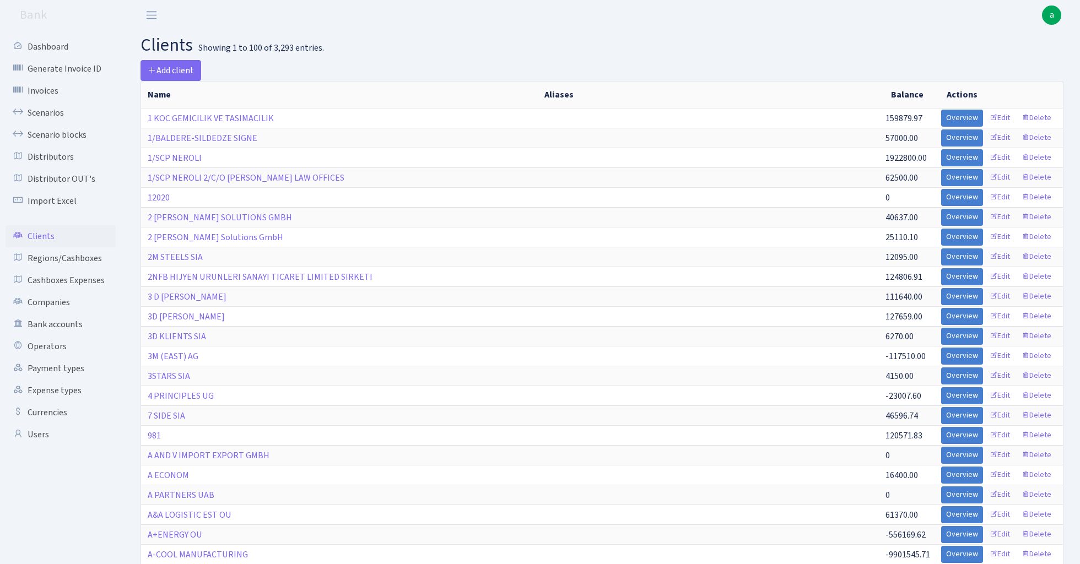
select select "100"
